Goal: Task Accomplishment & Management: Manage account settings

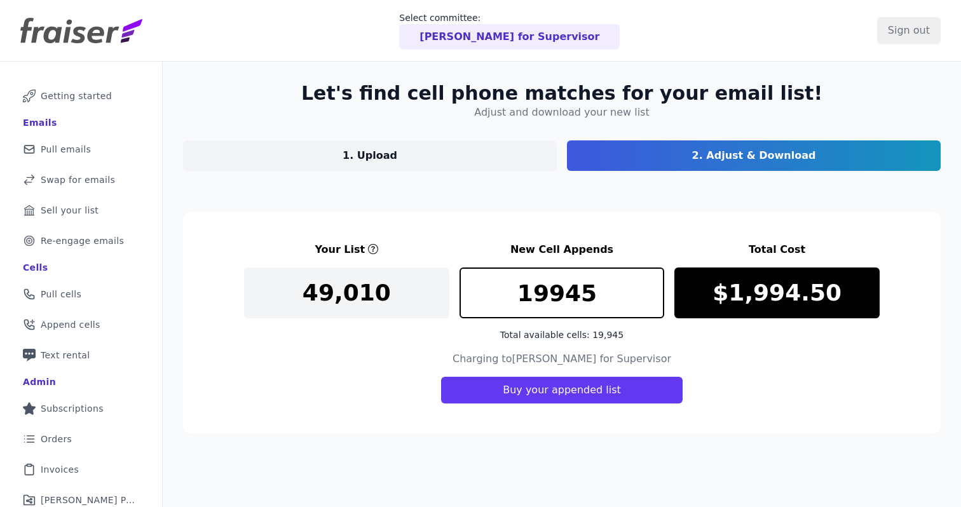
click at [539, 32] on p "Dalia for Supervisor" at bounding box center [509, 36] width 180 height 15
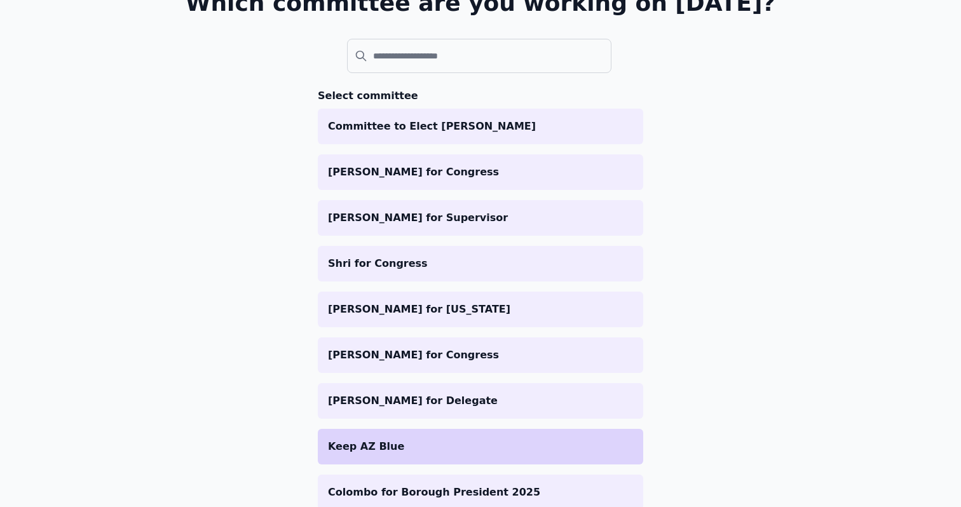
scroll to position [105, 0]
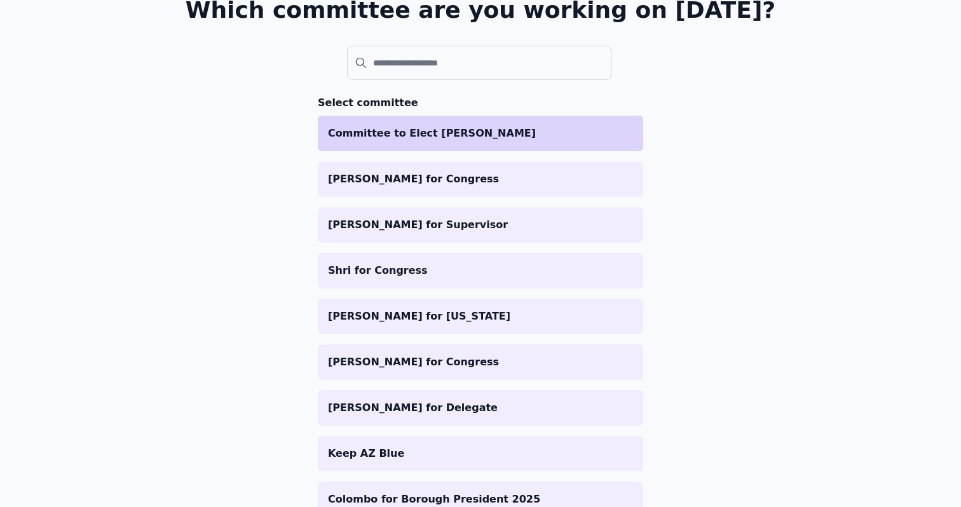
click at [461, 144] on li "Committee to Elect [PERSON_NAME]" at bounding box center [480, 134] width 325 height 36
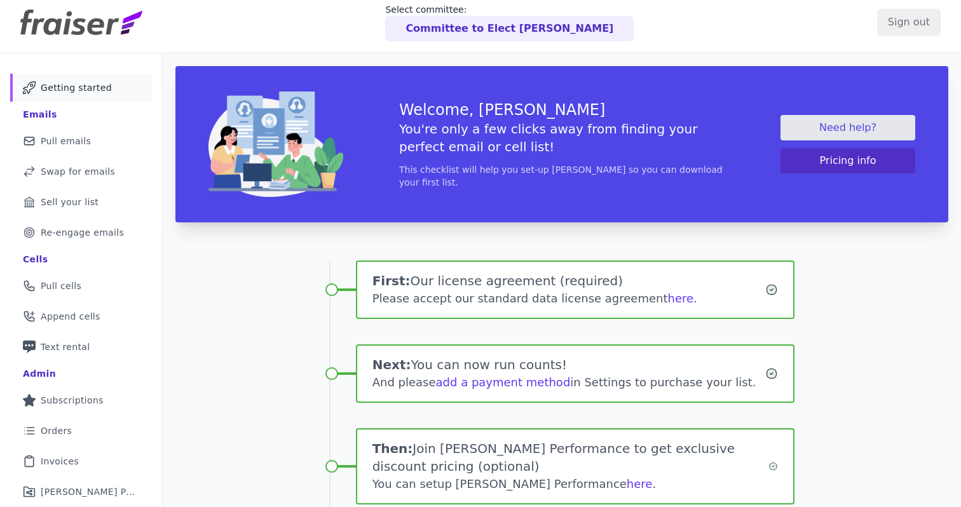
scroll to position [140, 0]
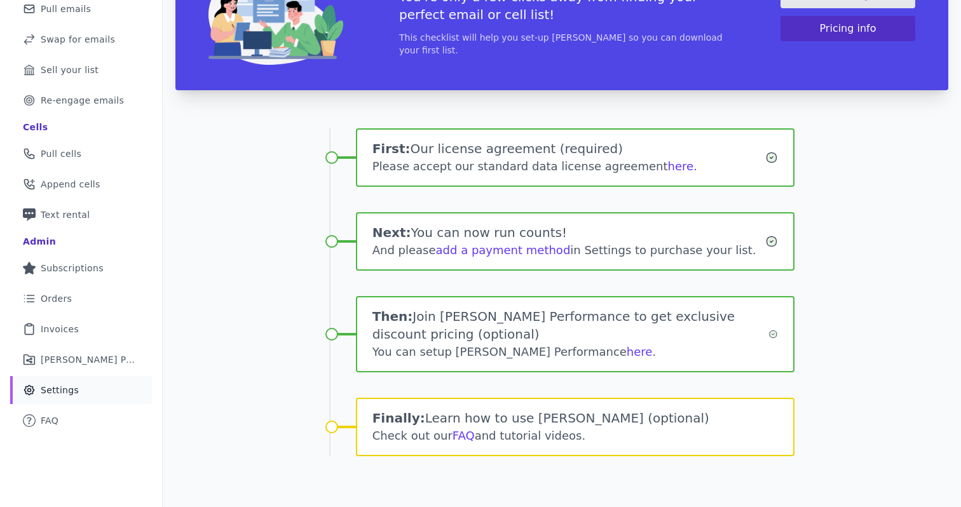
click at [88, 395] on link "Gear Icon Outline of a gear Settings" at bounding box center [81, 390] width 142 height 28
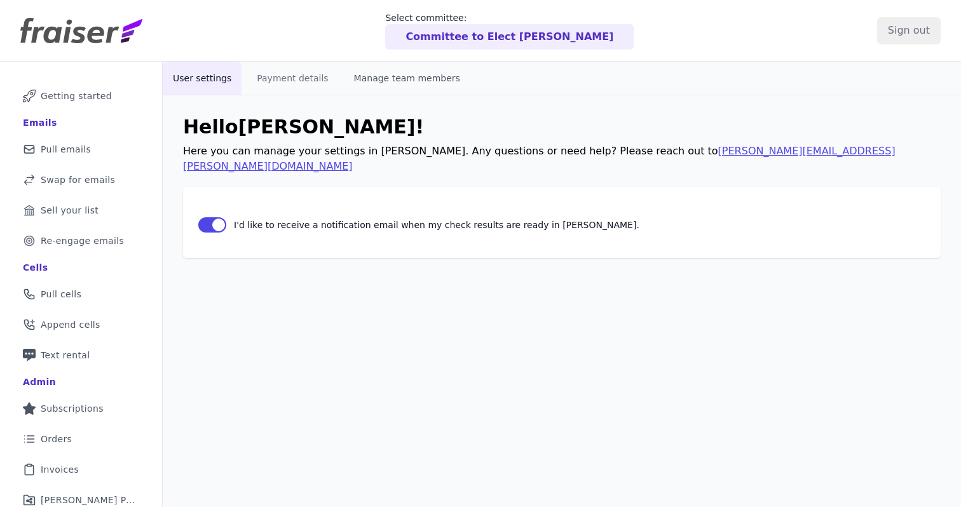
click at [396, 76] on button "Manage team members" at bounding box center [407, 78] width 126 height 33
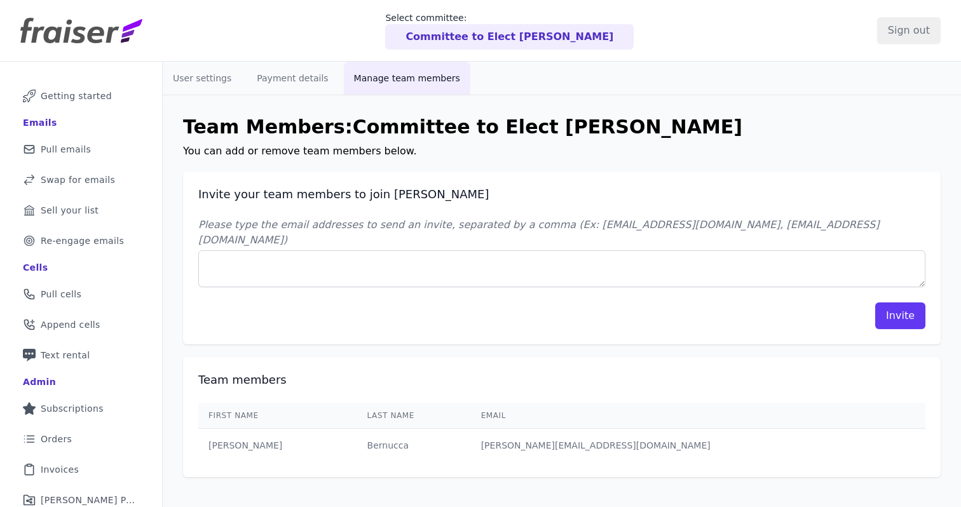
click at [538, 273] on div "Please type the email addresses to send an invite, separated by a comma (Ex: [E…" at bounding box center [561, 273] width 727 height 112
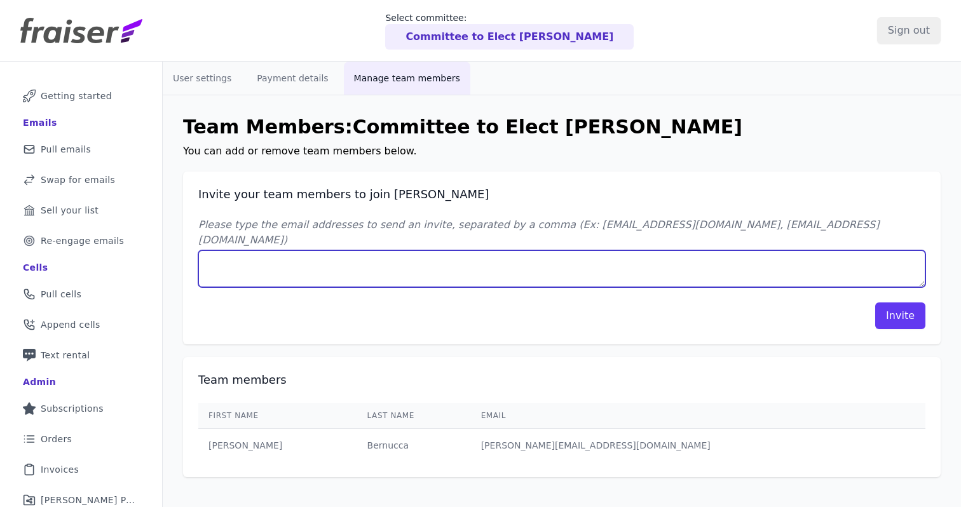
click at [506, 259] on textarea "Please type the email addresses to send an invite, separated by a comma (Ex: [E…" at bounding box center [561, 268] width 727 height 37
type textarea "[PERSON_NAME][EMAIL_ADDRESS][DOMAIN_NAME]"
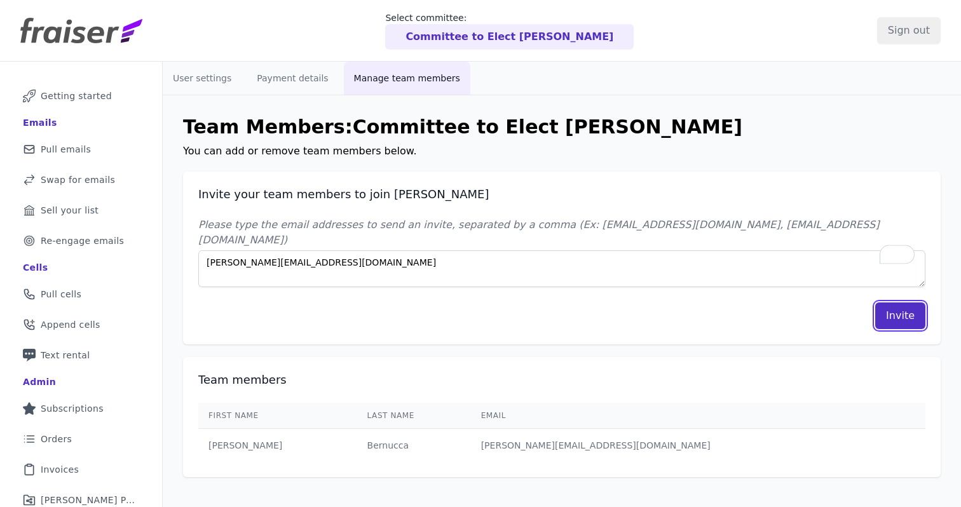
click at [894, 302] on button "Invite" at bounding box center [900, 315] width 50 height 27
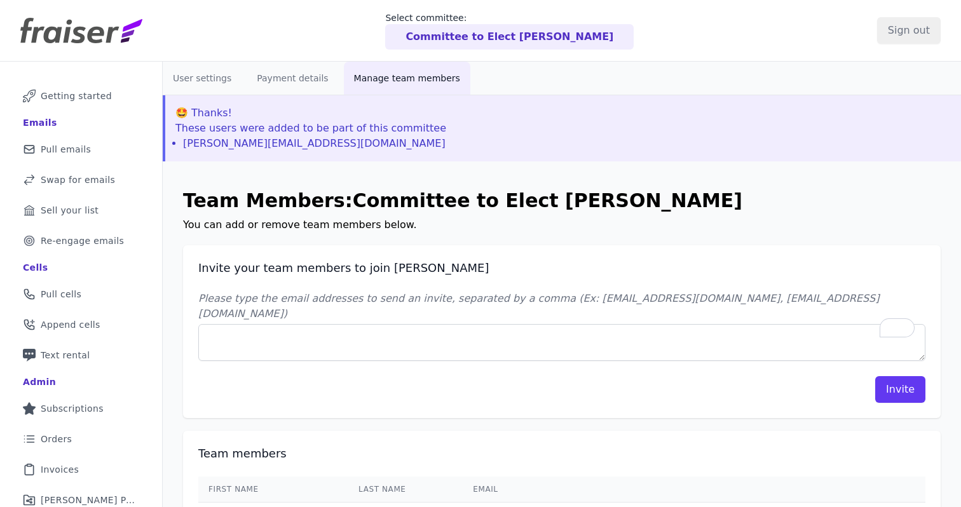
scroll to position [87, 0]
